Goal: Task Accomplishment & Management: Manage account settings

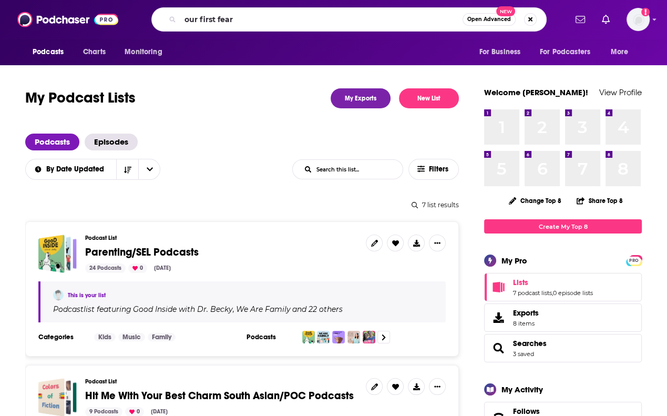
type input "our first fears"
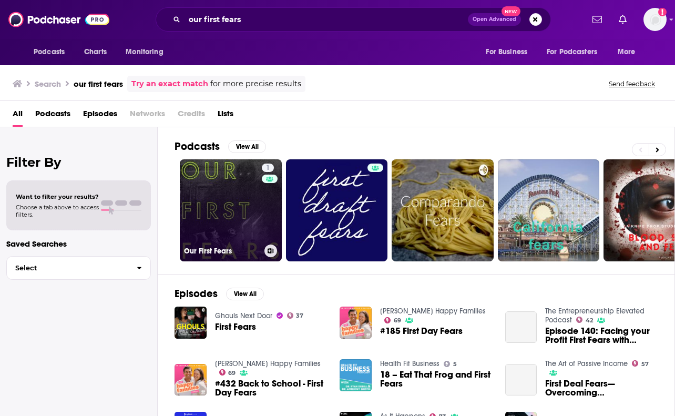
click at [235, 231] on link "1 Our First Fears" at bounding box center [231, 210] width 102 height 102
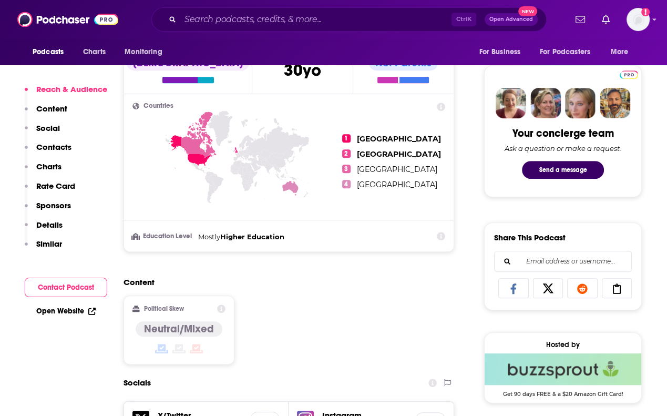
scroll to position [736, 0]
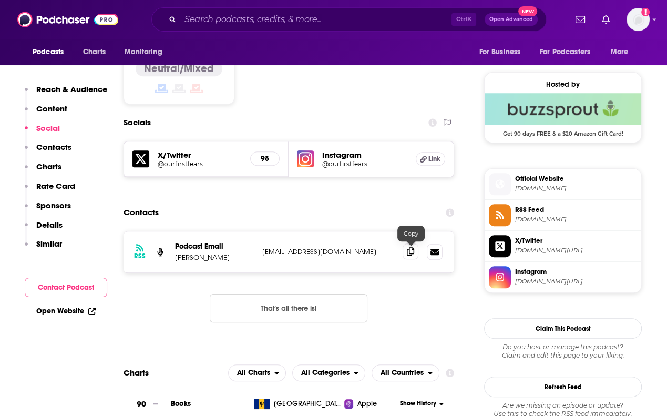
click at [411, 253] on icon at bounding box center [410, 251] width 7 height 8
click at [387, 20] on input "Search podcasts, credits, & more..." at bounding box center [315, 19] width 271 height 17
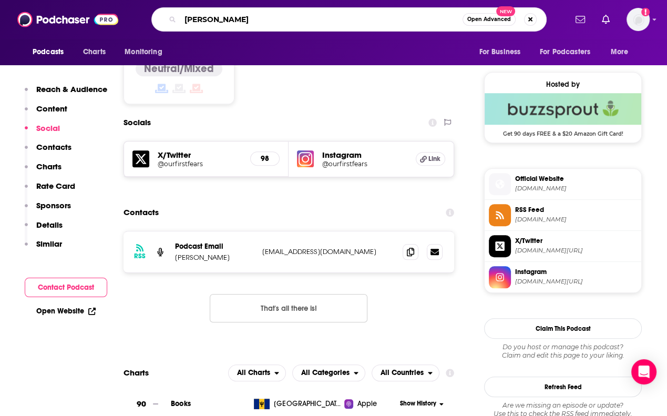
type input "[PERSON_NAME]"
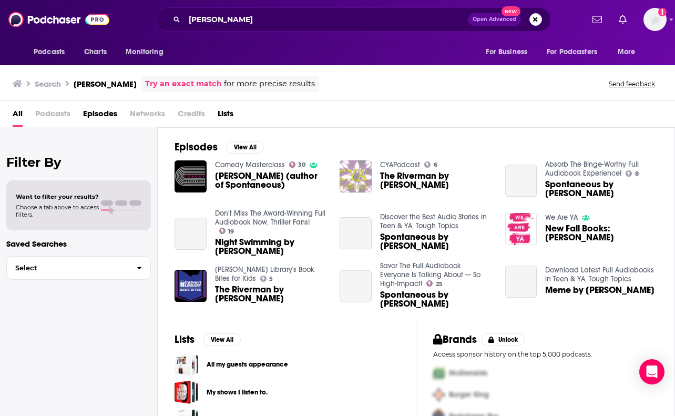
click at [108, 116] on span "Episodes" at bounding box center [100, 116] width 34 height 22
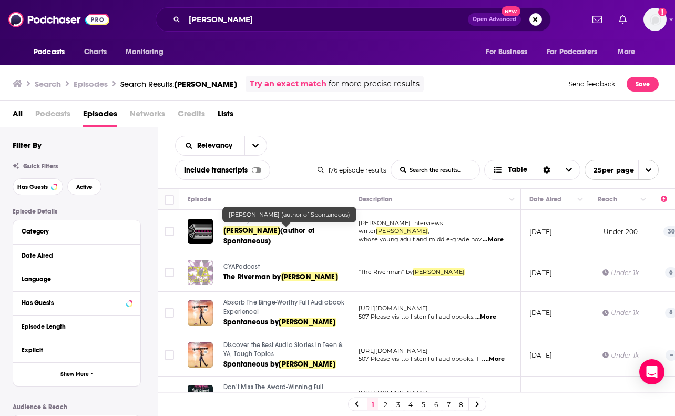
drag, startPoint x: 267, startPoint y: 237, endPoint x: 414, endPoint y: 140, distance: 175.6
click at [414, 140] on div "Relevancy List Search Input Search the results... Include transcripts Table 176…" at bounding box center [416, 157] width 517 height 61
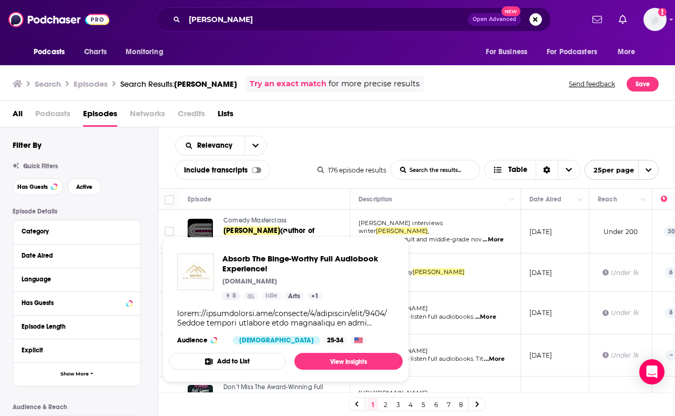
click at [390, 120] on div "All Podcasts Episodes Networks Credits Lists" at bounding box center [340, 116] width 654 height 22
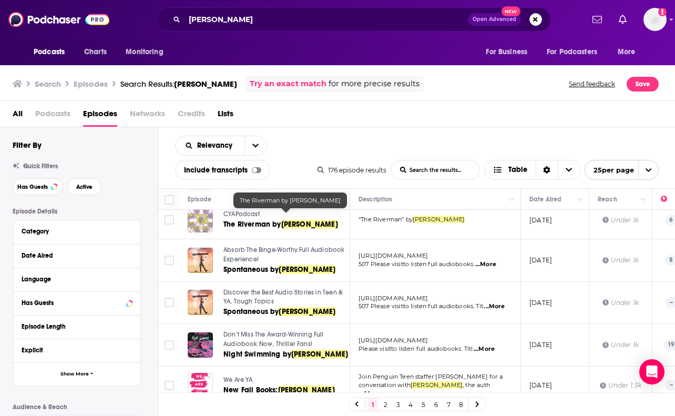
scroll to position [105, 0]
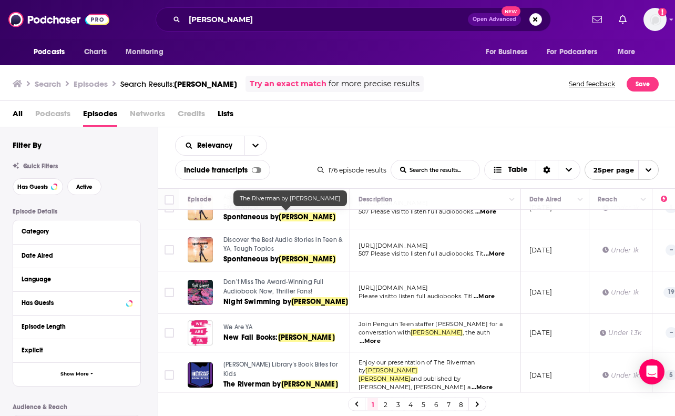
click at [417, 128] on div "Relevancy List Search Input Search the results... Include transcripts Table 176…" at bounding box center [416, 157] width 517 height 61
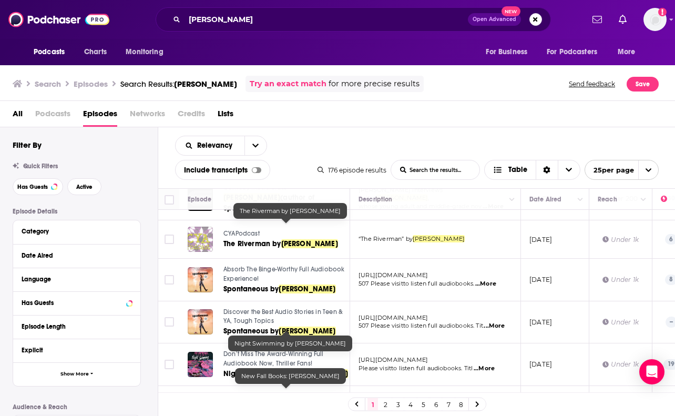
scroll to position [0, 0]
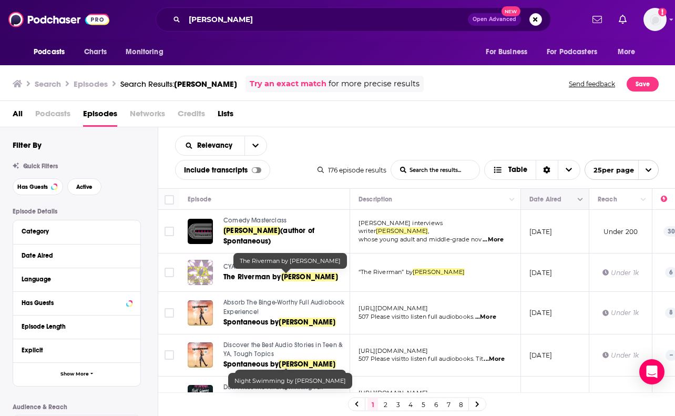
click at [575, 198] on button "Column Actions" at bounding box center [580, 199] width 13 height 13
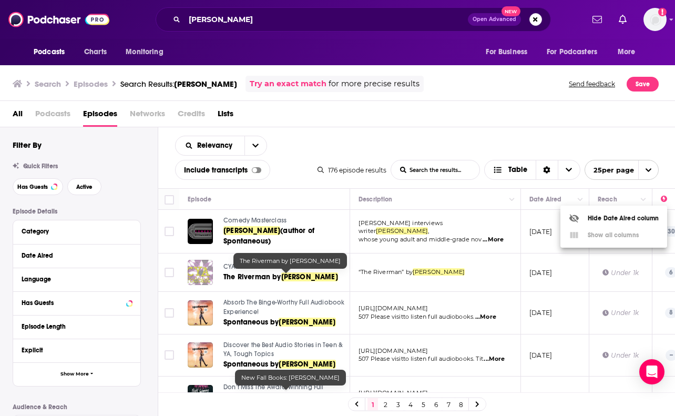
click at [542, 198] on div at bounding box center [337, 208] width 675 height 416
click at [535, 201] on button "Move" at bounding box center [553, 199] width 51 height 13
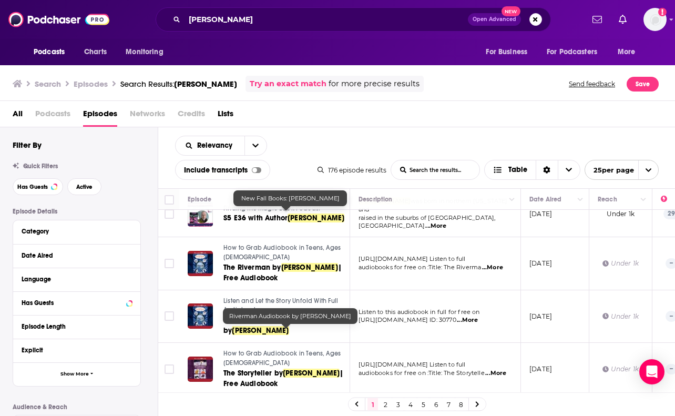
scroll to position [503, 0]
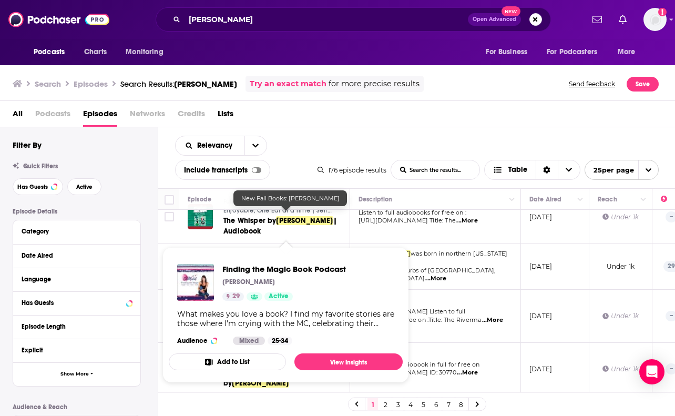
click at [511, 128] on div "Relevancy List Search Input Search the results... Include transcripts Table 176…" at bounding box center [416, 157] width 517 height 61
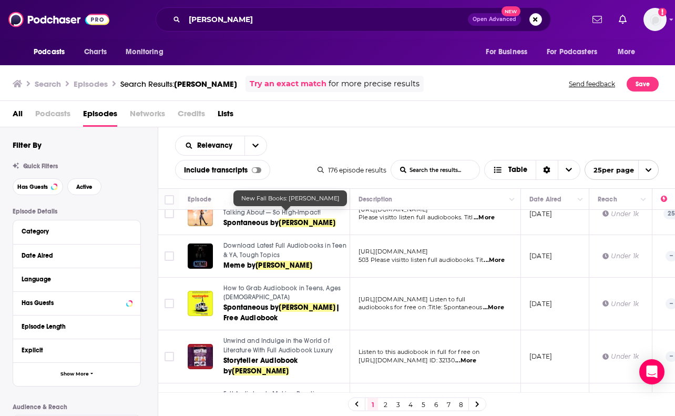
scroll to position [293, 0]
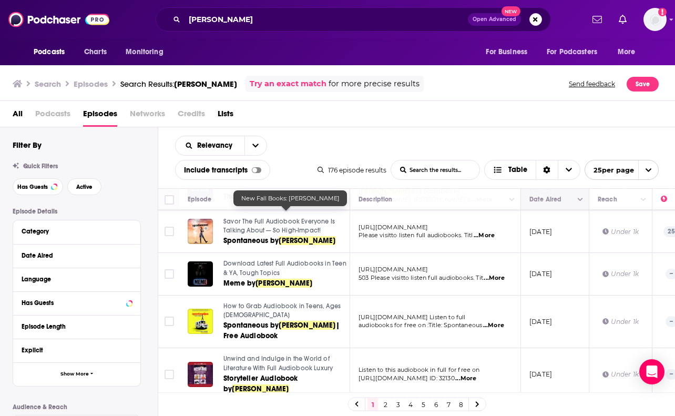
click at [534, 200] on button "Move" at bounding box center [553, 199] width 51 height 13
click at [535, 198] on button "Move" at bounding box center [553, 199] width 51 height 13
drag, startPoint x: 550, startPoint y: 197, endPoint x: 570, endPoint y: 205, distance: 21.5
click at [539, 196] on button "Move" at bounding box center [553, 199] width 51 height 13
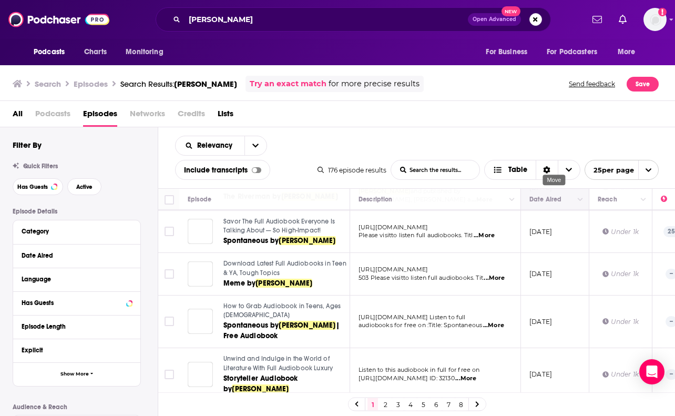
click at [570, 205] on th "Date Aired" at bounding box center [555, 199] width 68 height 21
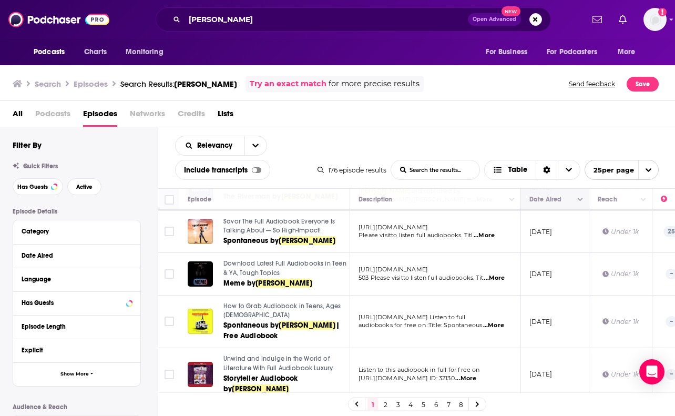
click at [581, 201] on icon "Column Actions" at bounding box center [579, 200] width 5 height 6
click at [565, 127] on div at bounding box center [337, 208] width 675 height 416
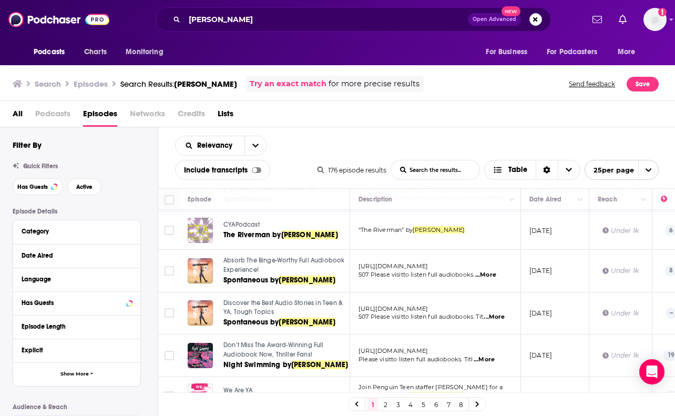
scroll to position [0, 0]
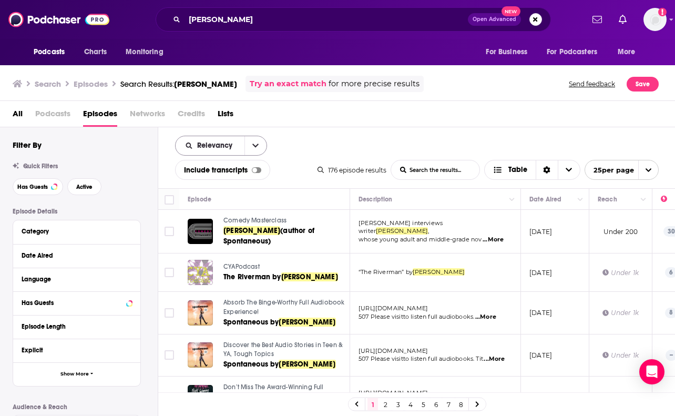
click at [261, 150] on button "open menu" at bounding box center [255, 145] width 22 height 19
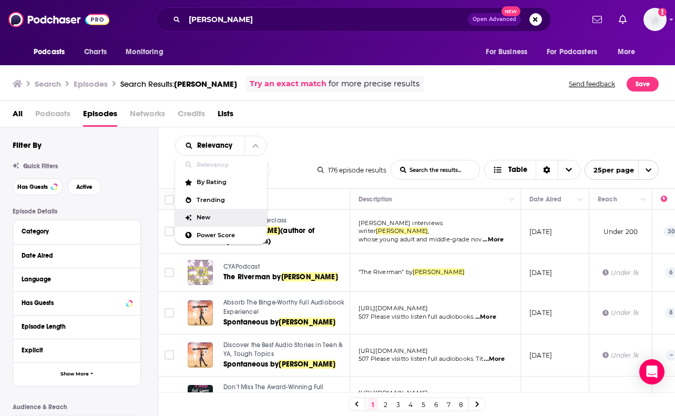
click at [238, 209] on div "New" at bounding box center [221, 218] width 92 height 18
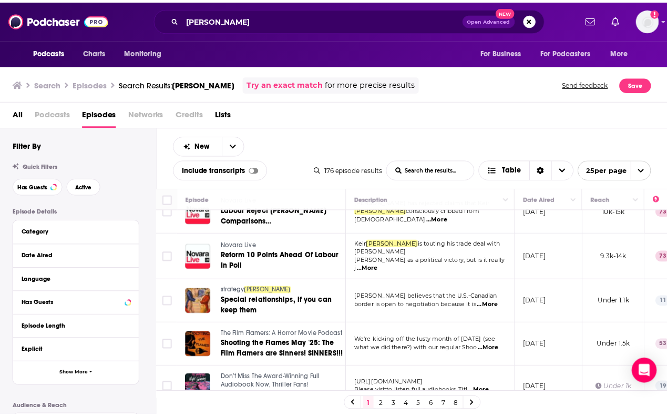
scroll to position [788, 0]
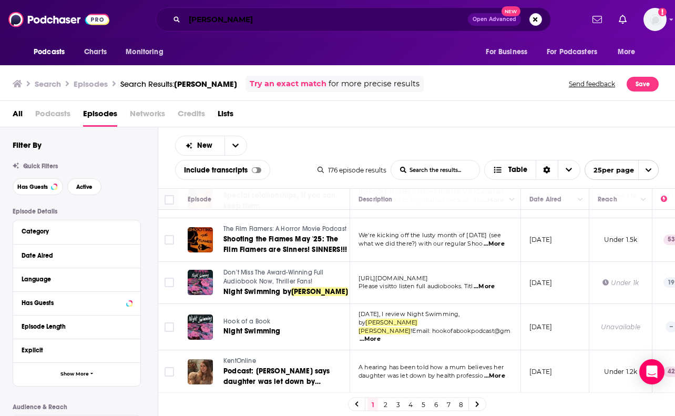
click at [301, 26] on input "[PERSON_NAME]" at bounding box center [325, 19] width 283 height 17
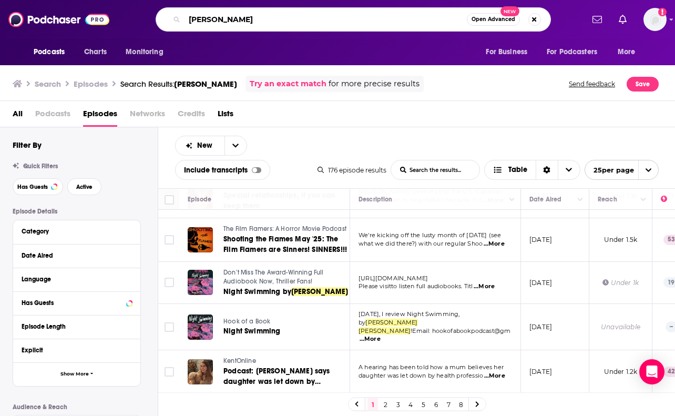
click at [299, 27] on input "[PERSON_NAME]" at bounding box center [325, 19] width 282 height 17
click at [299, 27] on div "[PERSON_NAME] Open Advanced New" at bounding box center [353, 19] width 395 height 24
click at [298, 25] on input "[PERSON_NAME]" at bounding box center [325, 19] width 282 height 17
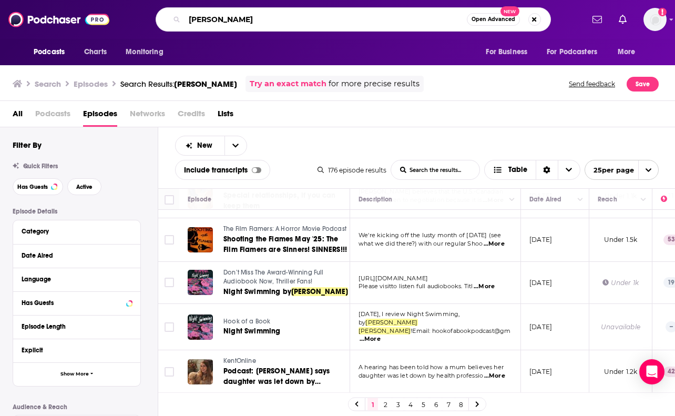
click at [298, 25] on input "[PERSON_NAME]" at bounding box center [325, 19] width 282 height 17
type input "rebel reads"
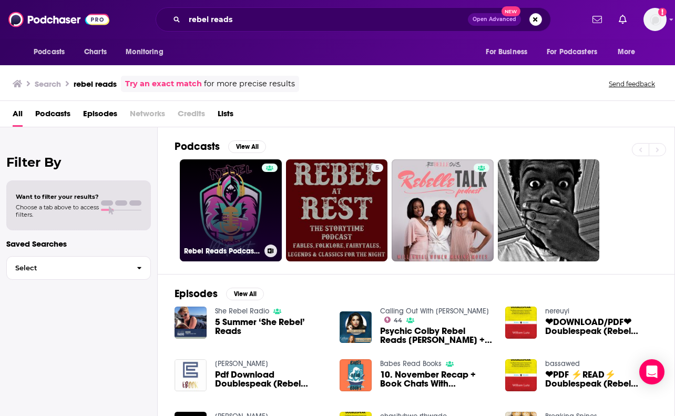
click at [255, 212] on link "Rebel Reads Podcast-Join The Rebellion!" at bounding box center [231, 210] width 102 height 102
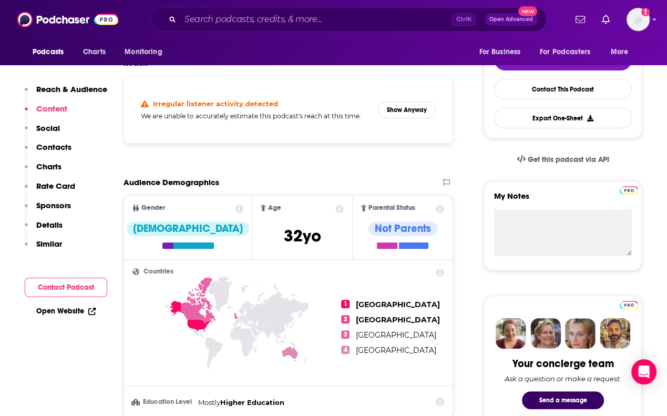
scroll to position [105, 0]
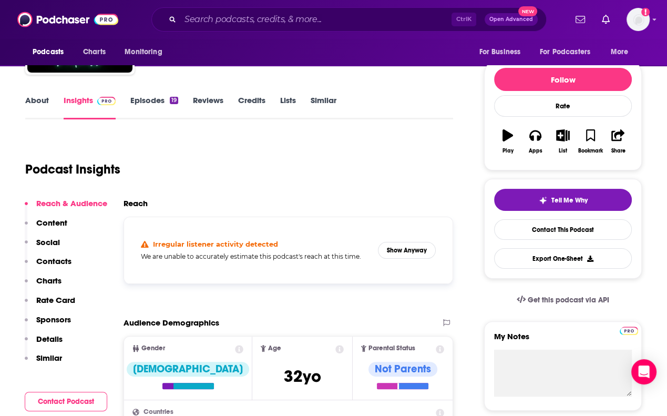
click at [174, 100] on div "19" at bounding box center [174, 100] width 8 height 7
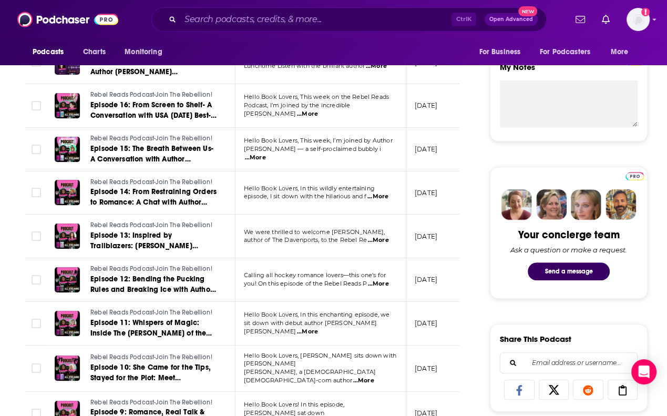
scroll to position [420, 0]
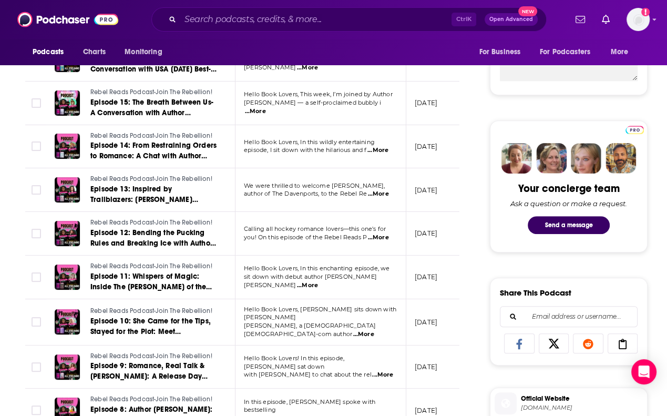
click at [238, 44] on div "Podcasts Charts Monitoring For Business For Podcasters More" at bounding box center [333, 52] width 667 height 26
